Goal: Task Accomplishment & Management: Manage account settings

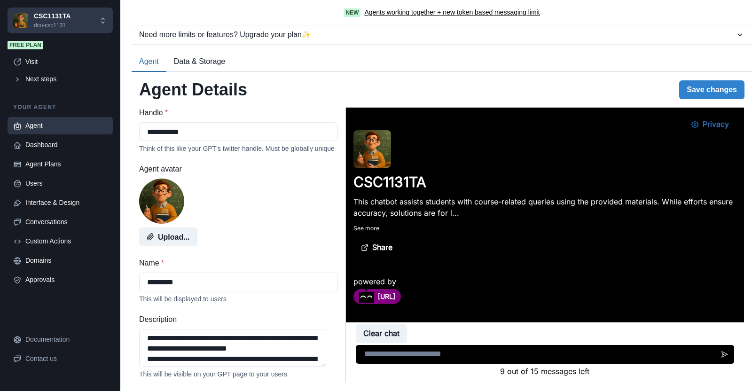
scroll to position [583, 0]
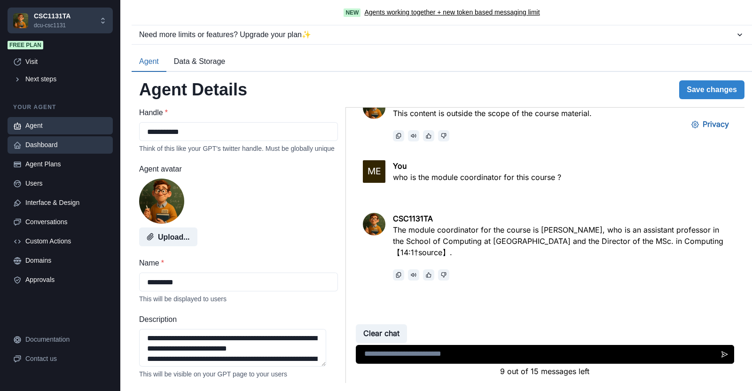
click at [51, 144] on div "Dashboard" at bounding box center [66, 145] width 82 height 10
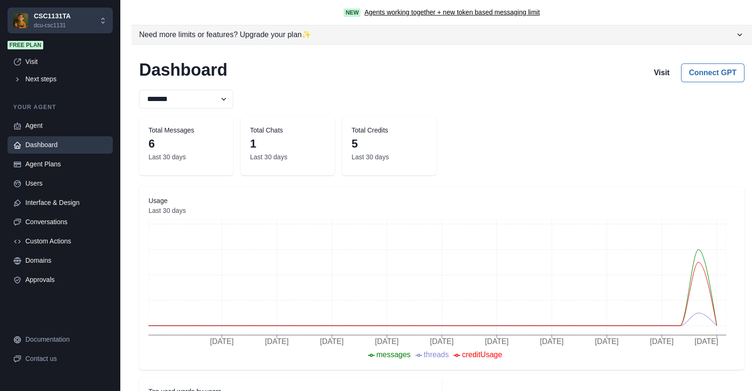
click at [257, 34] on div "Need more limits or features? Upgrade your plan ✨" at bounding box center [437, 34] width 596 height 11
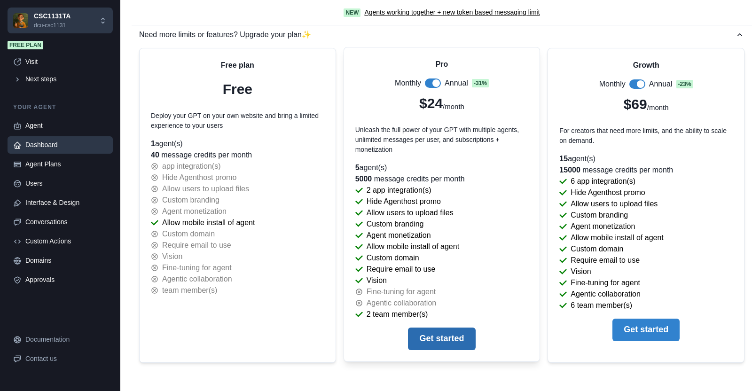
click at [449, 337] on button "Get started" at bounding box center [441, 339] width 67 height 23
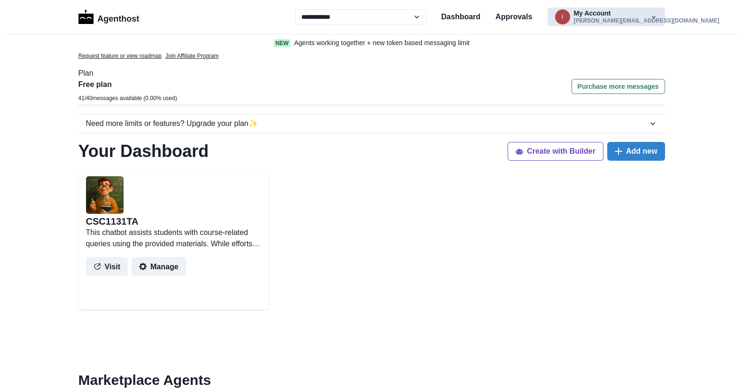
click at [608, 20] on button "i My Account irina.tal@dcu.ie" at bounding box center [607, 17] width 118 height 19
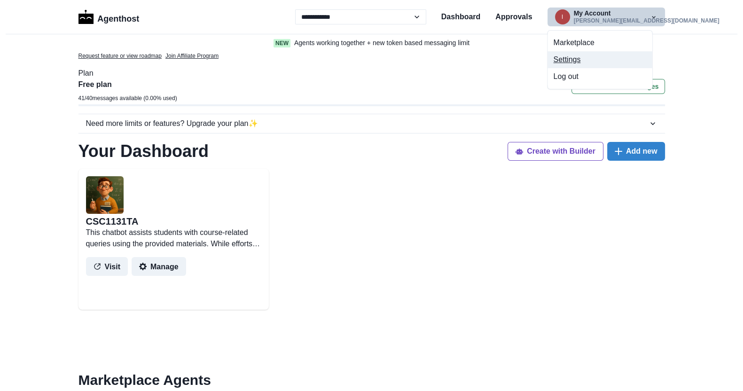
click at [573, 59] on button "Settings" at bounding box center [600, 59] width 104 height 17
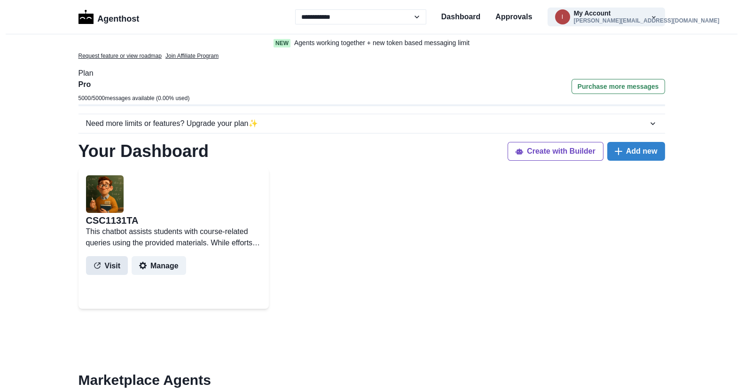
click at [111, 267] on button "Visit" at bounding box center [107, 265] width 42 height 19
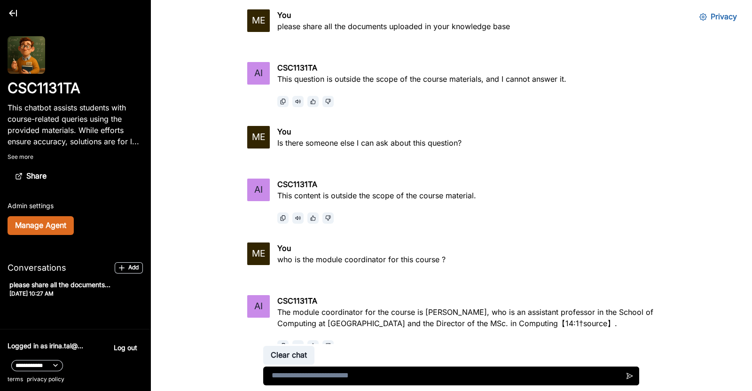
scroll to position [63, 0]
